Goal: Task Accomplishment & Management: Manage account settings

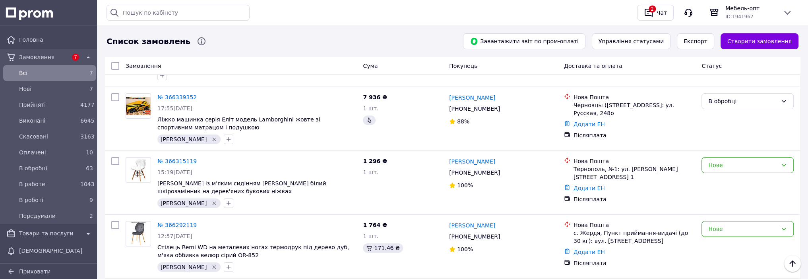
scroll to position [199, 0]
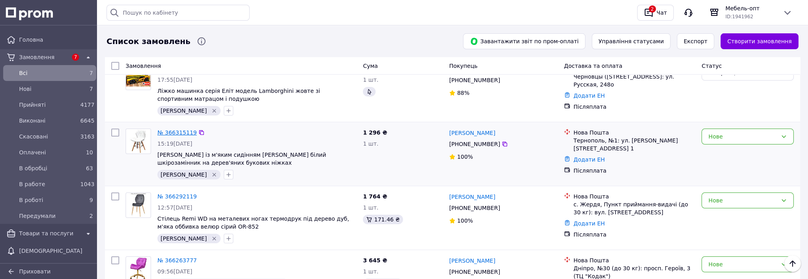
click at [177, 130] on link "№ 366315119" at bounding box center [176, 133] width 39 height 6
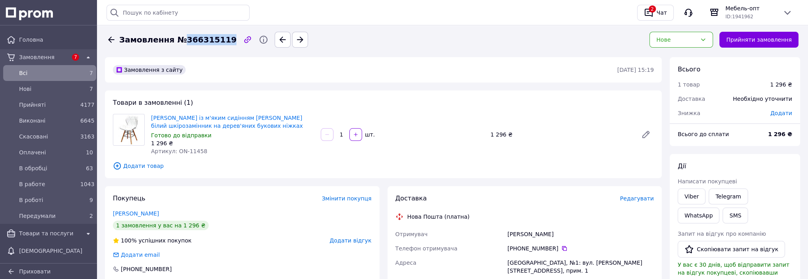
drag, startPoint x: 220, startPoint y: 40, endPoint x: 176, endPoint y: 41, distance: 43.7
click at [176, 41] on div "Замовлення №366315119" at bounding box center [178, 40] width 120 height 12
copy span "366315119"
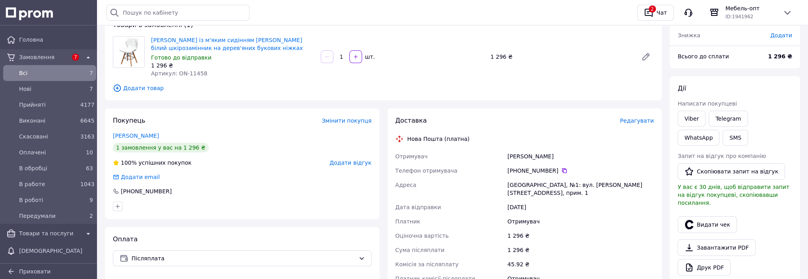
scroll to position [79, 0]
drag, startPoint x: 634, startPoint y: 184, endPoint x: 508, endPoint y: 187, distance: 126.4
click at [508, 187] on div "Тернопіль, №1: вул. Микулинецька, 46, прим. 1" at bounding box center [580, 187] width 149 height 22
copy div "Тернопіль, №1: вул. Микулинецька, 46, прим. 1"
click at [589, 275] on div "Отримувач" at bounding box center [580, 277] width 149 height 14
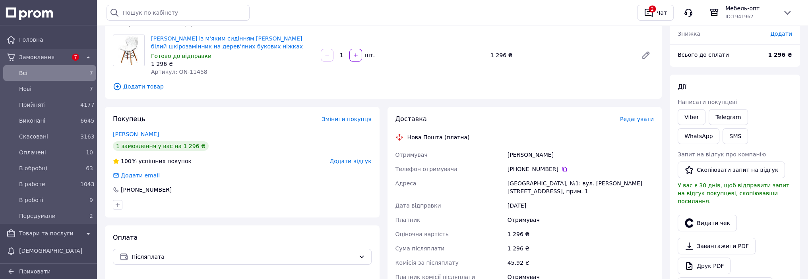
drag, startPoint x: 558, startPoint y: 159, endPoint x: 505, endPoint y: 155, distance: 52.6
click at [505, 155] on div "Отримувач Щербина Андрій Телефон отримувача +380 50 377 16 72   Адреса Тернопіл…" at bounding box center [525, 216] width 262 height 137
copy div "Отримувач Щербина Андрій"
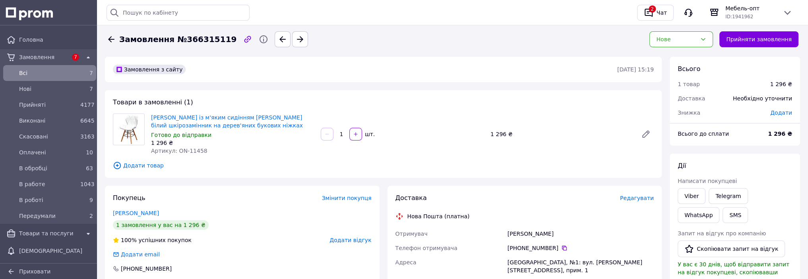
scroll to position [0, 0]
click at [111, 41] on icon at bounding box center [112, 40] width 10 height 10
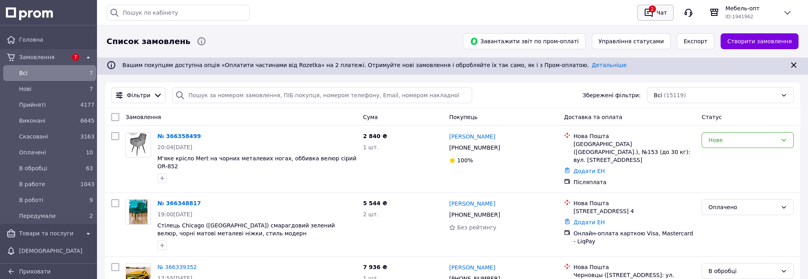
click at [649, 11] on icon "button" at bounding box center [649, 13] width 8 height 8
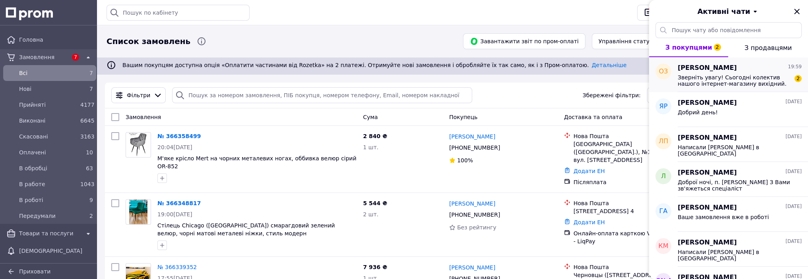
click at [709, 82] on span "Зверніть увагу! Сьогодні колектив нашого інтернет-магазину вихідний. Замовлення…" at bounding box center [734, 80] width 113 height 13
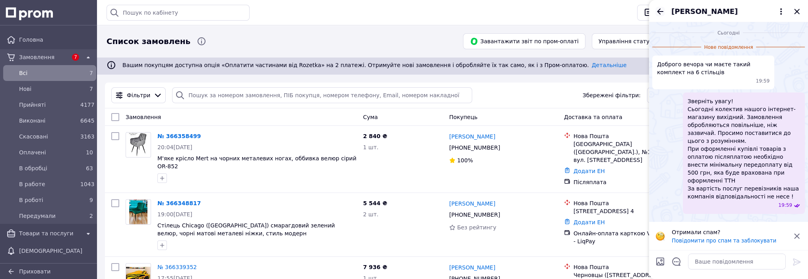
click at [657, 10] on icon "Назад" at bounding box center [660, 12] width 10 height 10
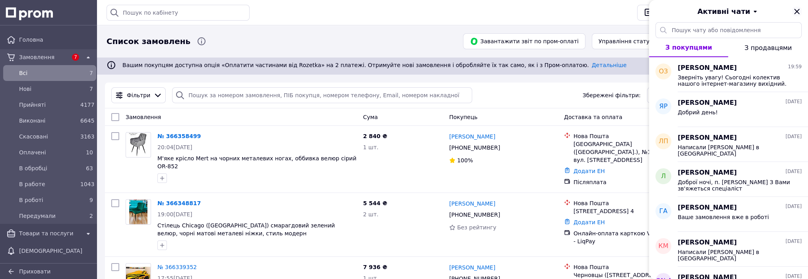
click at [797, 11] on icon "Закрити" at bounding box center [796, 11] width 5 height 5
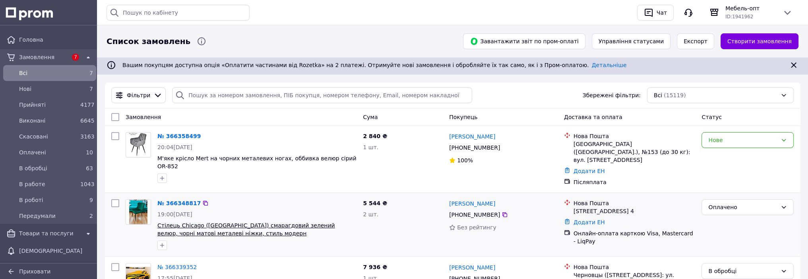
click at [161, 235] on icon "button" at bounding box center [162, 246] width 4 height 4
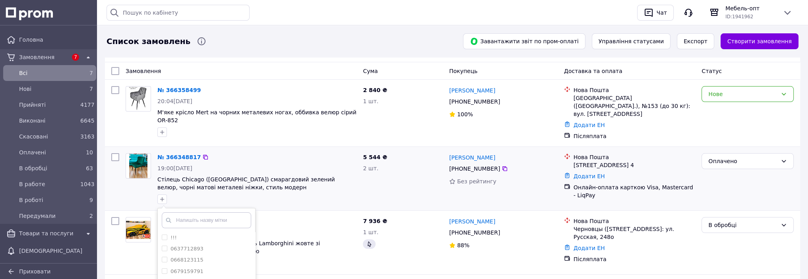
scroll to position [79, 0]
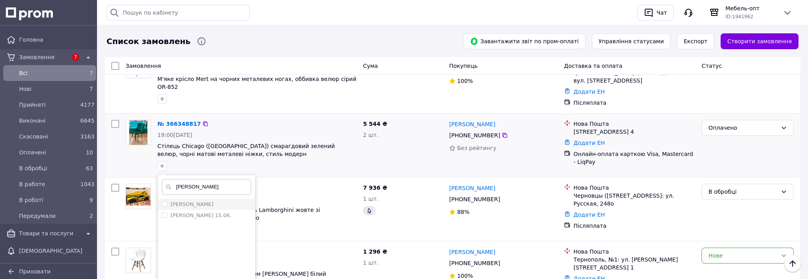
type input "[PERSON_NAME]"
click at [163, 202] on input "[PERSON_NAME]" at bounding box center [164, 204] width 5 height 5
checkbox input "true"
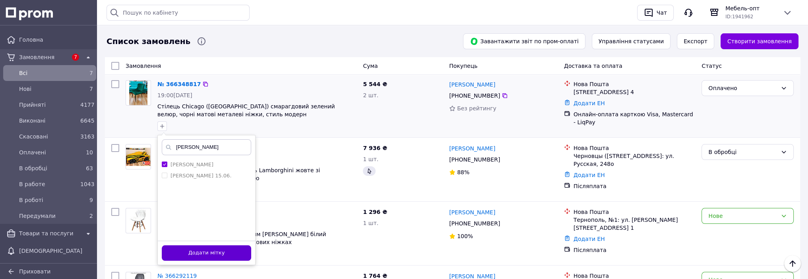
click at [231, 235] on button "Додати мітку" at bounding box center [206, 254] width 89 height 16
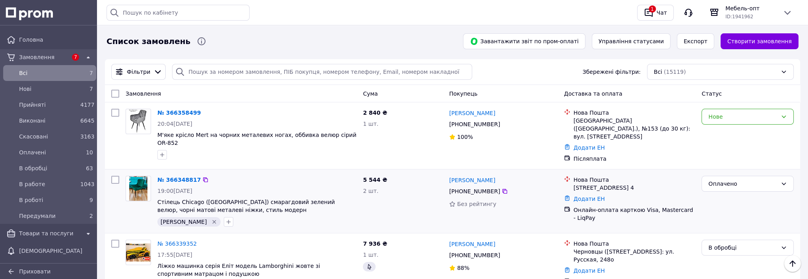
scroll to position [0, 0]
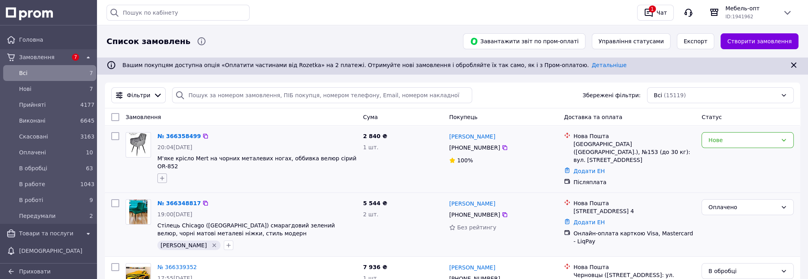
click at [164, 175] on icon "button" at bounding box center [162, 178] width 6 height 6
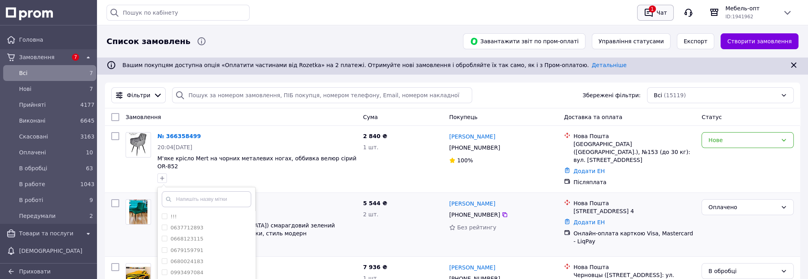
click at [332, 13] on icon "button" at bounding box center [649, 13] width 8 height 8
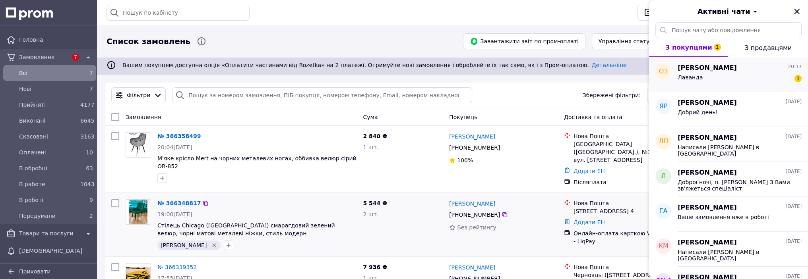
click at [332, 75] on div "Лаванда 1" at bounding box center [740, 79] width 124 height 13
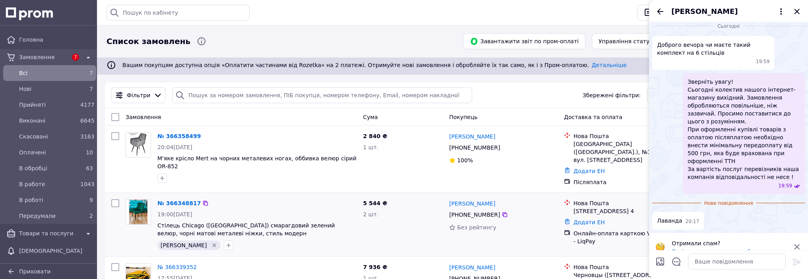
scroll to position [11, 0]
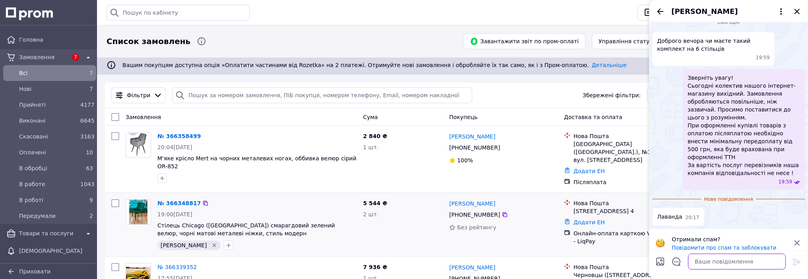
click at [332, 235] on textarea at bounding box center [737, 262] width 98 height 16
type textarea "Добрий вечір!"
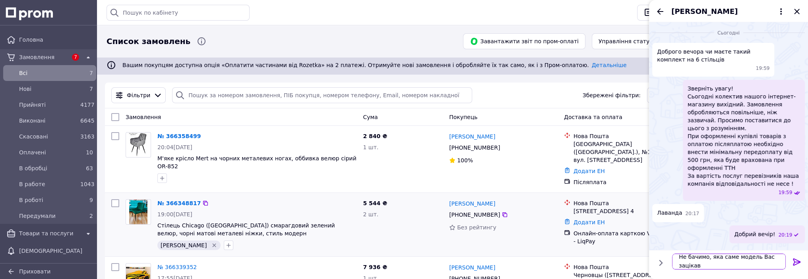
scroll to position [0, 0]
type textarea "Не бачимо, яка саме модель Вас зацікавила"
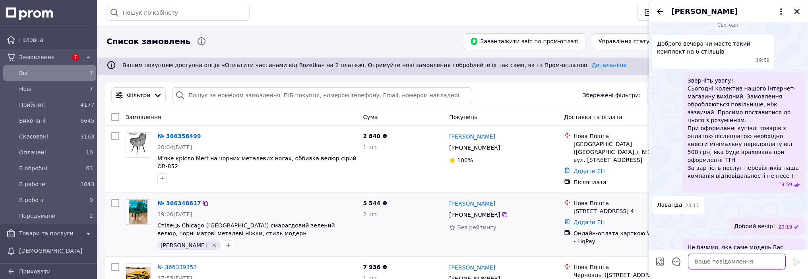
scroll to position [0, 0]
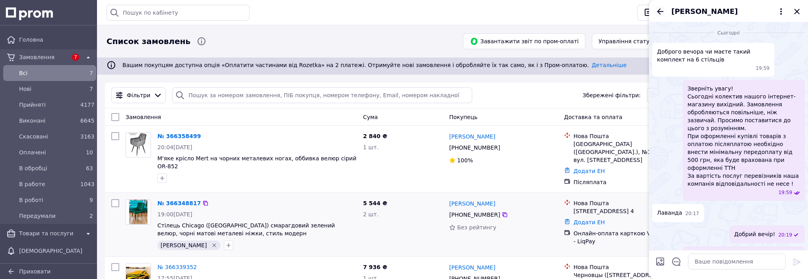
click at [332, 12] on icon "Назад" at bounding box center [660, 11] width 6 height 6
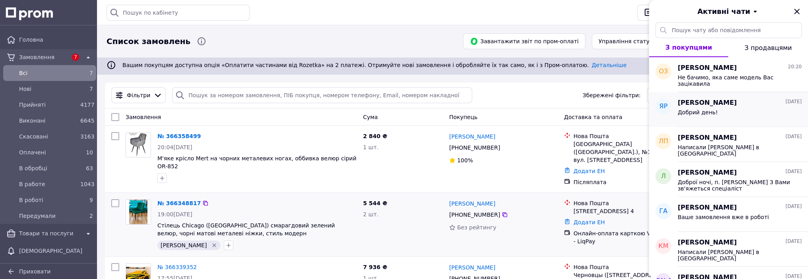
click at [332, 107] on span "[PERSON_NAME]" at bounding box center [707, 103] width 59 height 9
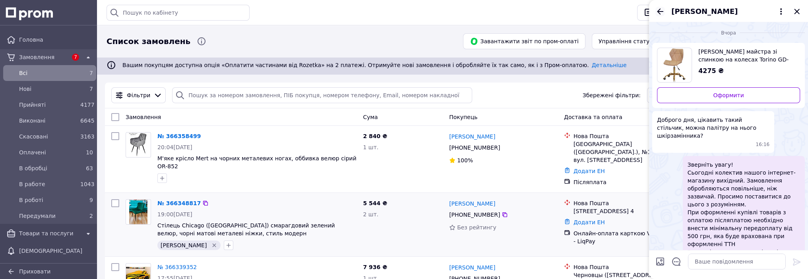
click at [332, 13] on icon "Назад" at bounding box center [660, 12] width 10 height 10
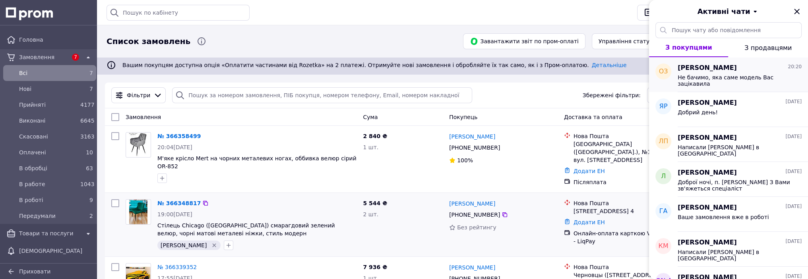
click at [332, 82] on div "Не бачимо, яка саме модель Вас зацікавила" at bounding box center [734, 80] width 113 height 13
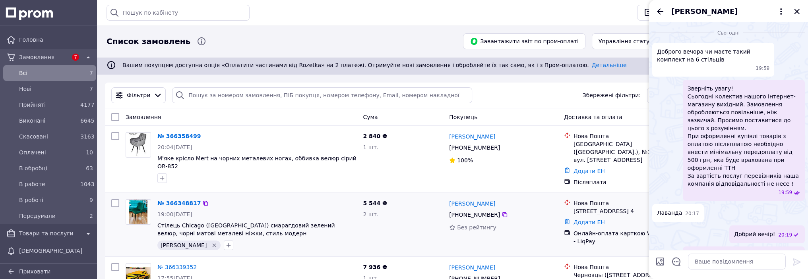
click at [332, 12] on span "[PERSON_NAME]" at bounding box center [704, 11] width 66 height 10
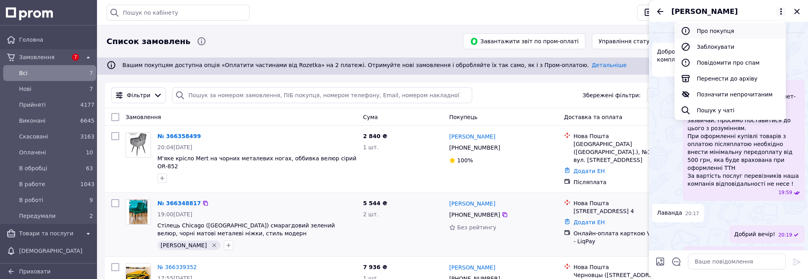
click at [332, 30] on button "Про покупця" at bounding box center [729, 31] width 111 height 16
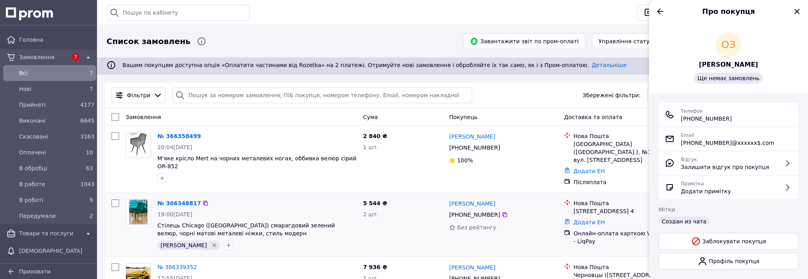
drag, startPoint x: 737, startPoint y: 120, endPoint x: 691, endPoint y: 119, distance: 46.5
click at [332, 119] on div "Телефон [PHONE_NUMBER]" at bounding box center [728, 115] width 127 height 16
copy span "[PHONE_NUMBER]"
click at [332, 10] on icon "Назад" at bounding box center [660, 12] width 10 height 10
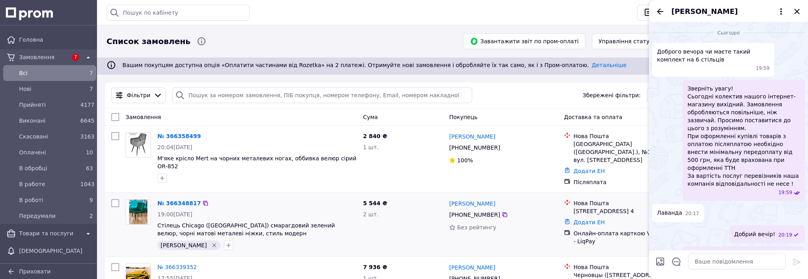
scroll to position [17, 0]
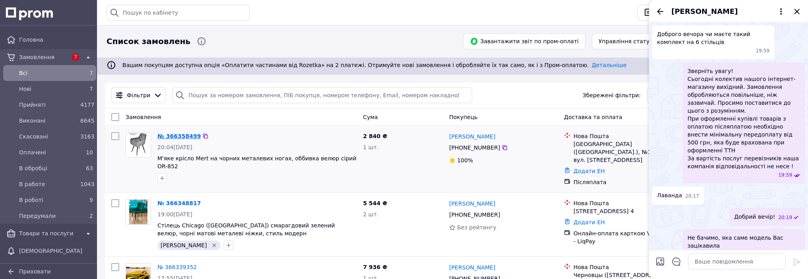
click at [175, 136] on link "№ 366358499" at bounding box center [178, 136] width 43 height 6
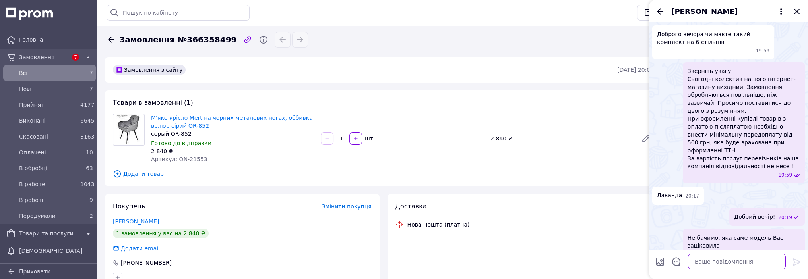
click at [332, 235] on textarea at bounding box center [737, 262] width 98 height 16
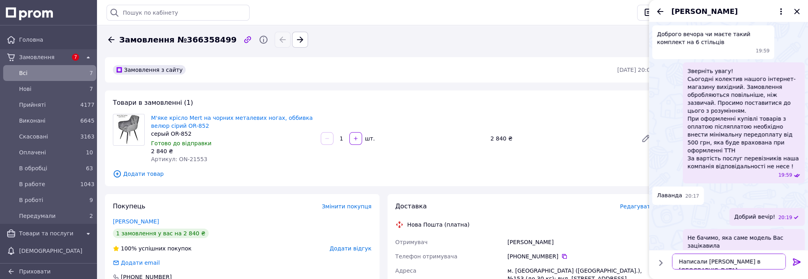
type textarea "Написали [PERSON_NAME] в [GEOGRAPHIC_DATA]"
click at [332, 235] on icon at bounding box center [797, 263] width 10 height 10
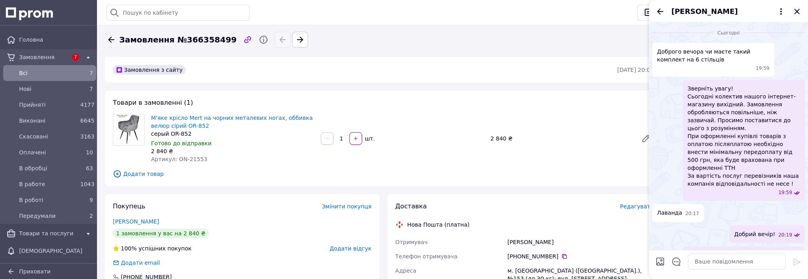
click at [332, 11] on icon "Закрити" at bounding box center [797, 12] width 10 height 10
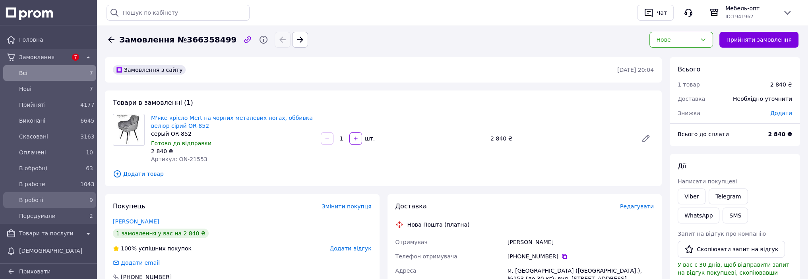
scroll to position [40, 0]
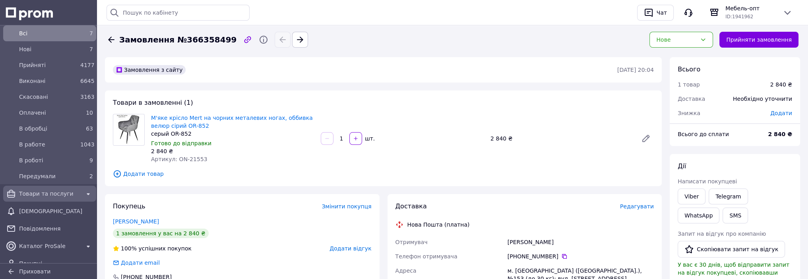
click at [21, 193] on span "Товари та послуги" at bounding box center [49, 194] width 61 height 8
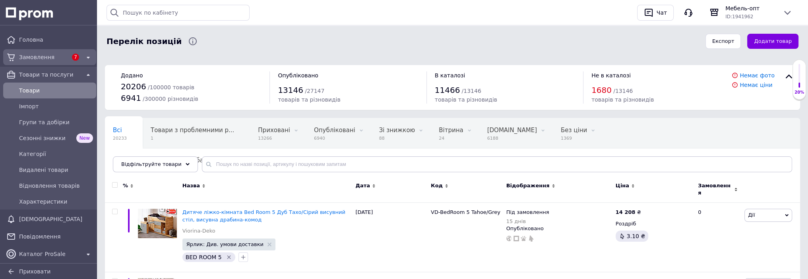
click at [34, 56] on span "Замовлення" at bounding box center [43, 57] width 48 height 8
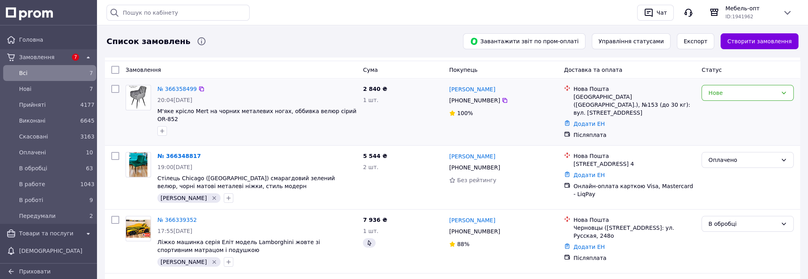
scroll to position [79, 0]
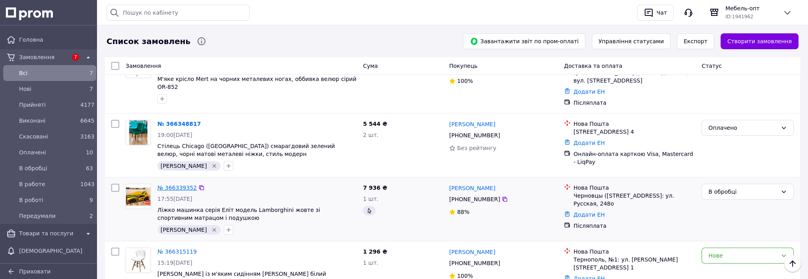
click at [166, 185] on link "№ 366339352" at bounding box center [176, 188] width 39 height 6
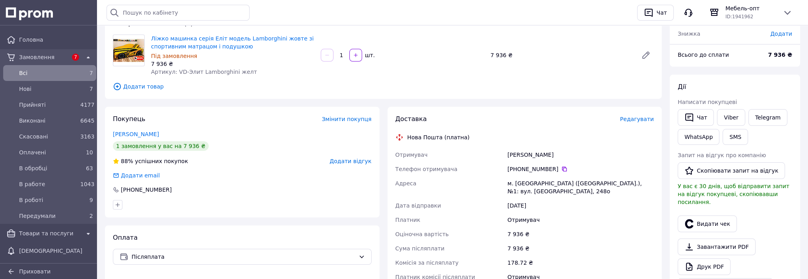
scroll to position [119, 0]
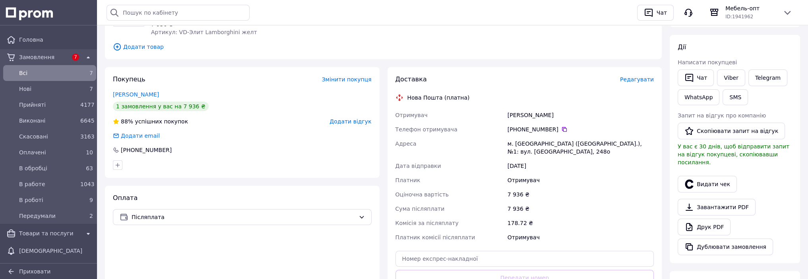
click at [332, 231] on div "Замовлення №366339352 В обробці Замовлення виконано Замовлення з каталогу [DATE…" at bounding box center [452, 189] width 711 height 569
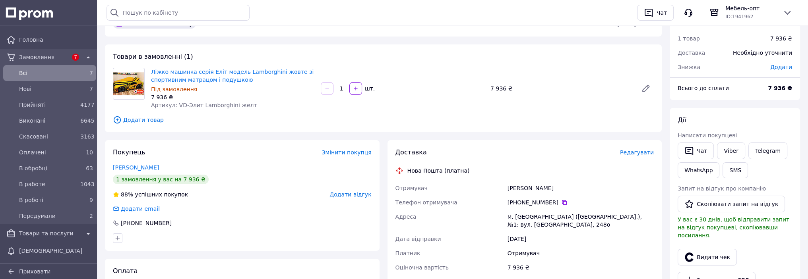
scroll to position [0, 0]
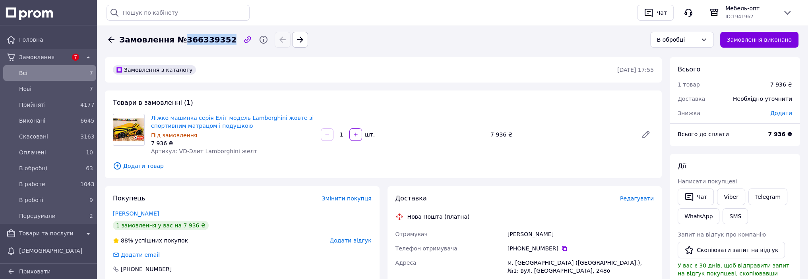
drag, startPoint x: 218, startPoint y: 41, endPoint x: 178, endPoint y: 40, distance: 39.4
click at [178, 40] on span "Замовлення №366339352" at bounding box center [177, 40] width 117 height 12
copy span "366339352"
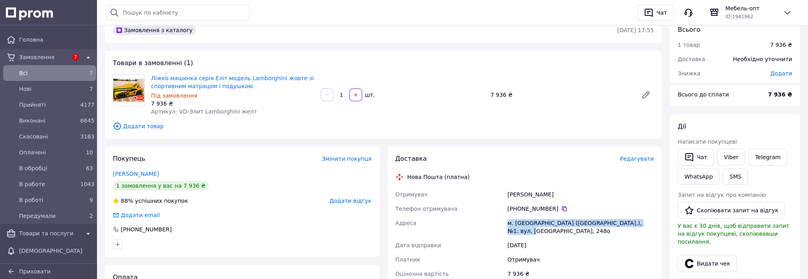
drag, startPoint x: 508, startPoint y: 225, endPoint x: 644, endPoint y: 225, distance: 136.7
click at [332, 225] on div "м. [GEOGRAPHIC_DATA] ([GEOGRAPHIC_DATA].), №1: вул. [GEOGRAPHIC_DATA], 248о" at bounding box center [580, 227] width 149 height 22
copy div "м. [GEOGRAPHIC_DATA] ([GEOGRAPHIC_DATA].), №1: вул. [GEOGRAPHIC_DATA], 248о"
drag, startPoint x: 591, startPoint y: 275, endPoint x: 583, endPoint y: 276, distance: 8.8
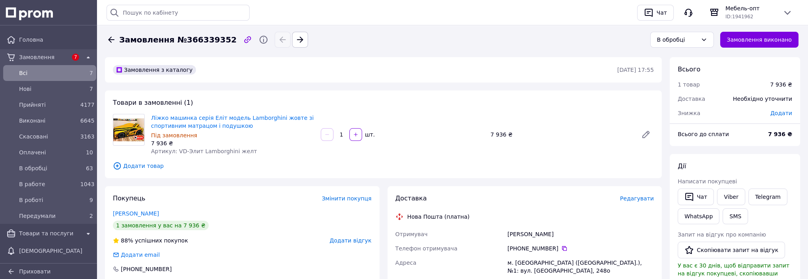
scroll to position [0, 0]
click at [112, 38] on icon at bounding box center [112, 40] width 10 height 10
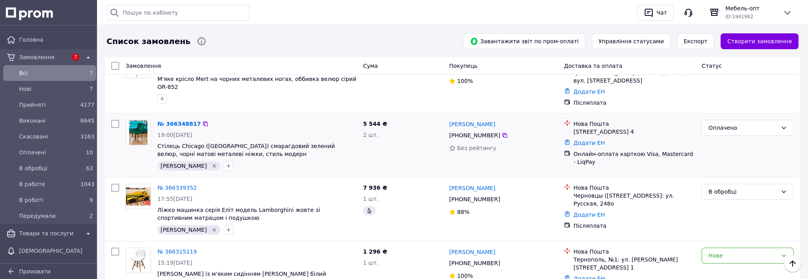
scroll to position [119, 0]
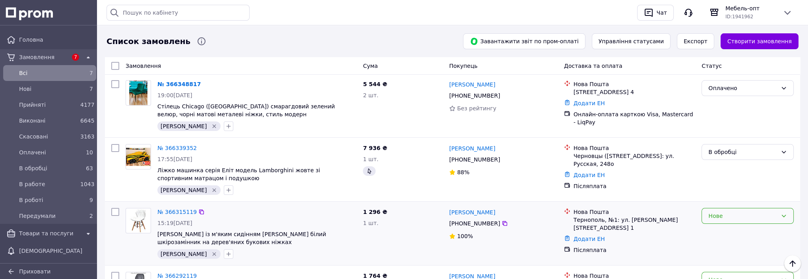
click at [332, 212] on div "Нове" at bounding box center [742, 216] width 69 height 9
click at [332, 137] on li "Прийнято" at bounding box center [747, 137] width 91 height 14
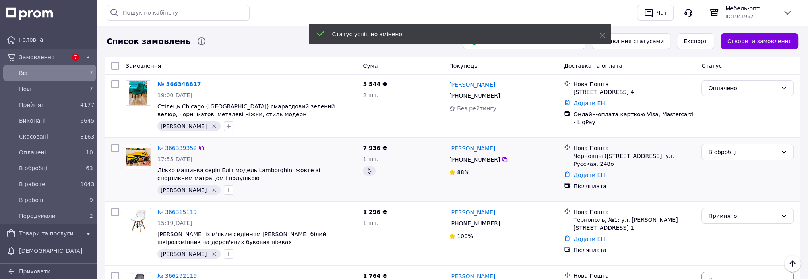
scroll to position [159, 0]
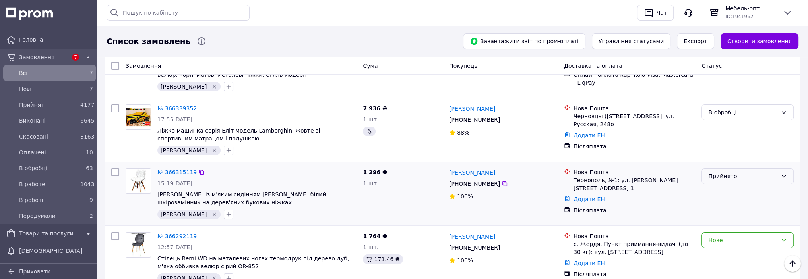
click at [332, 172] on div "Прийнято" at bounding box center [742, 176] width 69 height 9
click at [332, 235] on li "В работе" at bounding box center [747, 243] width 91 height 14
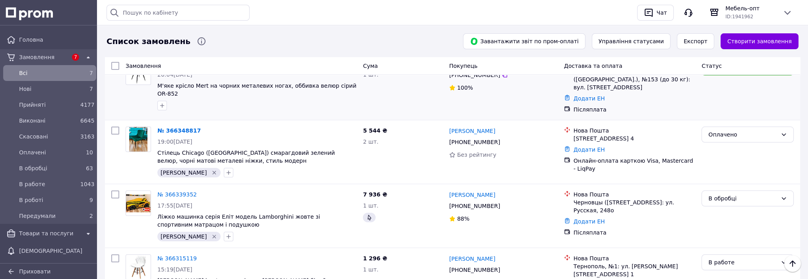
scroll to position [119, 0]
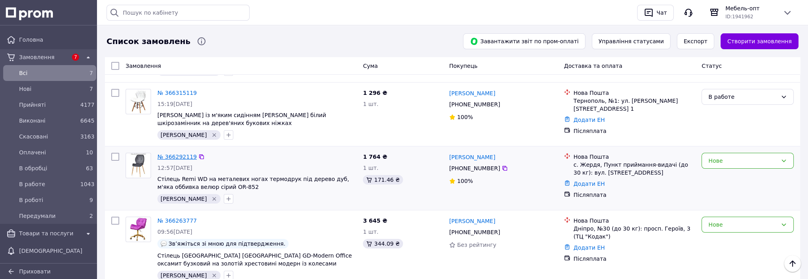
click at [177, 154] on link "№ 366292119" at bounding box center [176, 157] width 39 height 6
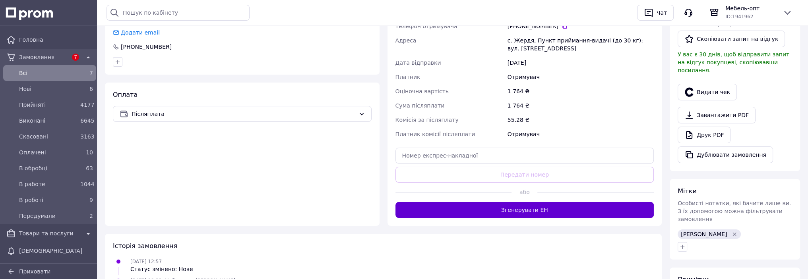
scroll to position [199, 0]
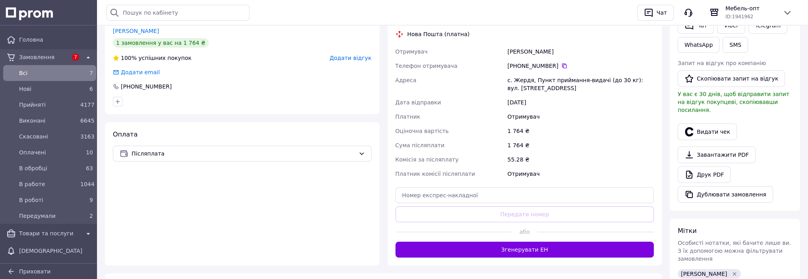
drag, startPoint x: 552, startPoint y: 51, endPoint x: 504, endPoint y: 50, distance: 48.5
click at [332, 50] on div "Отримувач [PERSON_NAME] Телефон отримувача [PHONE_NUMBER]   [GEOGRAPHIC_DATA] с…" at bounding box center [525, 113] width 262 height 137
copy div "Отримувач [PERSON_NAME]"
click at [142, 204] on div "Оплата Післяплата" at bounding box center [242, 193] width 275 height 143
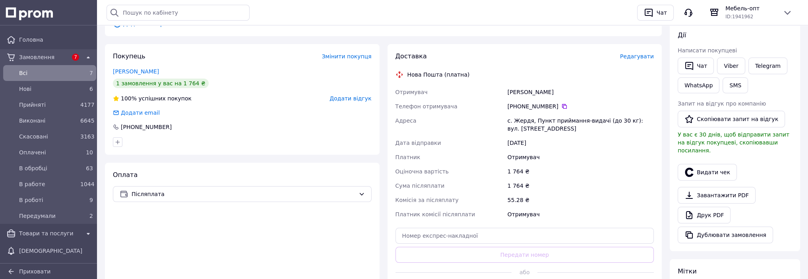
scroll to position [79, 0]
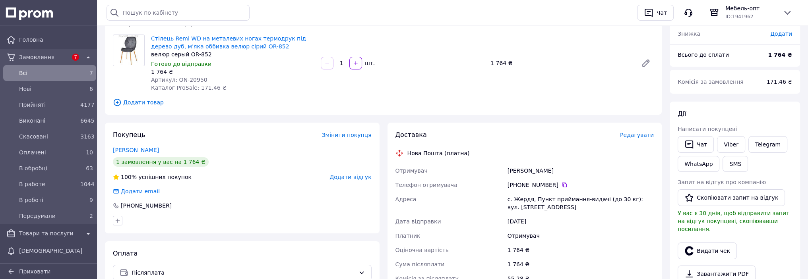
drag, startPoint x: 558, startPoint y: 172, endPoint x: 508, endPoint y: 170, distance: 50.6
click at [332, 170] on div "[PERSON_NAME]" at bounding box center [580, 171] width 149 height 14
click at [332, 159] on div "Доставка Редагувати Нова Пошта (платна) Отримувач [PERSON_NAME] Телефон отримув…" at bounding box center [524, 254] width 259 height 246
drag, startPoint x: 508, startPoint y: 198, endPoint x: 529, endPoint y: 202, distance: 21.8
click at [332, 202] on div "с. Жердя, Пункт приймання-видачі (до 30 кг): вул. [STREET_ADDRESS]" at bounding box center [580, 203] width 149 height 22
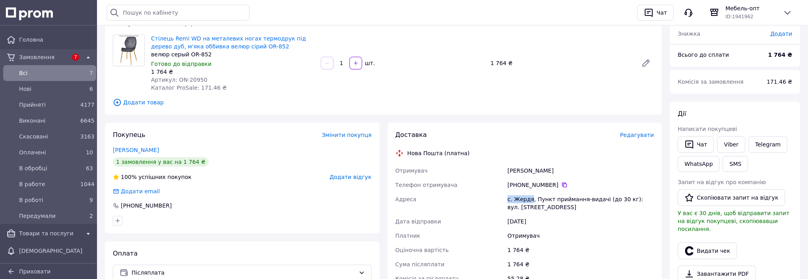
copy div "с. Жердя"
drag, startPoint x: 154, startPoint y: 220, endPoint x: 161, endPoint y: 157, distance: 63.2
click at [154, 218] on div at bounding box center [242, 221] width 262 height 13
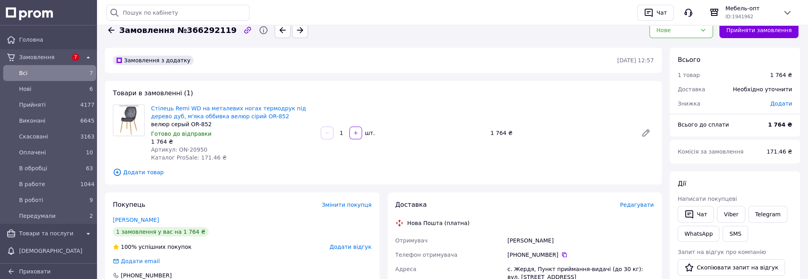
scroll to position [0, 0]
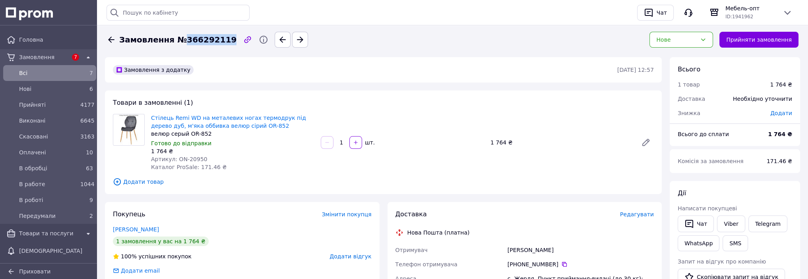
drag, startPoint x: 218, startPoint y: 41, endPoint x: 179, endPoint y: 39, distance: 39.0
click at [179, 39] on span "Замовлення №366292119" at bounding box center [177, 40] width 117 height 12
copy span "366292119"
click at [332, 193] on div "Дії" at bounding box center [735, 193] width 114 height 9
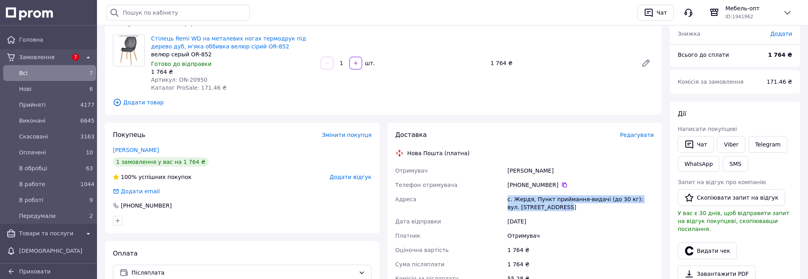
drag, startPoint x: 508, startPoint y: 200, endPoint x: 552, endPoint y: 208, distance: 44.9
click at [332, 208] on div "с. Жердя, Пункт приймання-видачі (до 30 кг): вул. [STREET_ADDRESS]" at bounding box center [580, 203] width 149 height 22
copy div "с. Жердя, Пункт приймання-видачі (до 30 кг): вул. [STREET_ADDRESS]"
click at [332, 235] on div "1 764 ₴" at bounding box center [580, 250] width 149 height 14
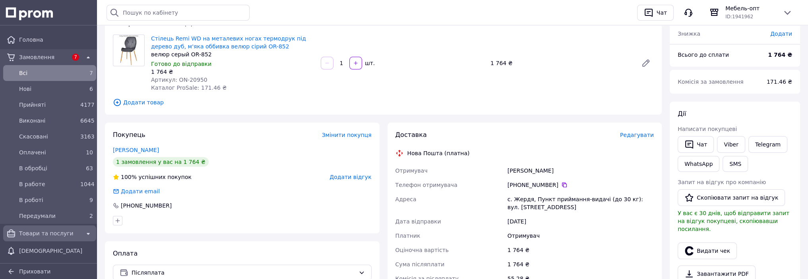
click at [43, 233] on span "Товари та послуги" at bounding box center [49, 234] width 61 height 8
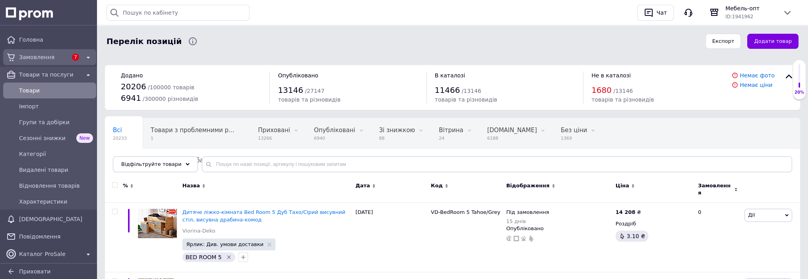
click at [35, 58] on span "Замовлення" at bounding box center [43, 57] width 48 height 8
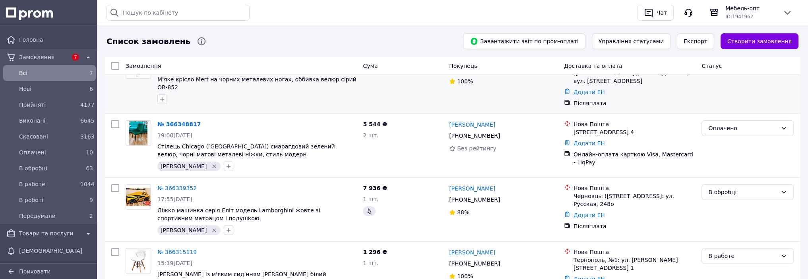
scroll to position [79, 0]
click at [47, 232] on span "Товари та послуги" at bounding box center [49, 234] width 61 height 8
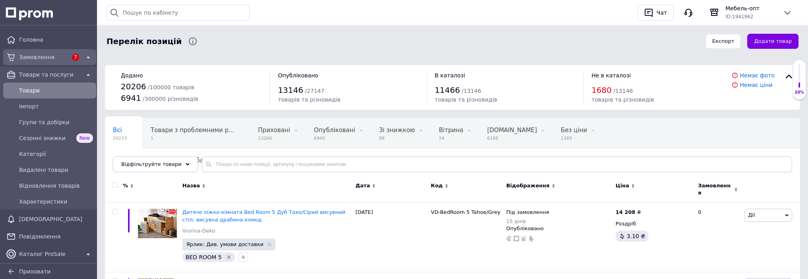
click at [35, 58] on span "Замовлення" at bounding box center [43, 57] width 48 height 8
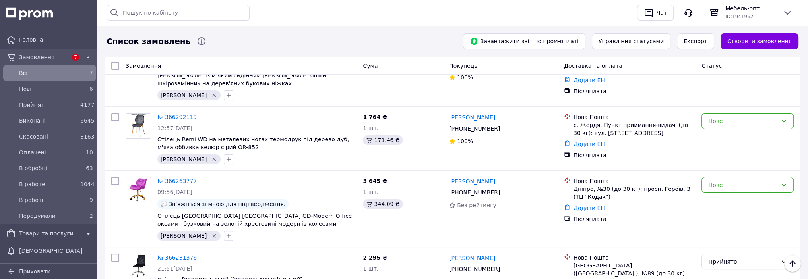
scroll to position [318, 0]
